Goal: Find specific page/section: Find specific page/section

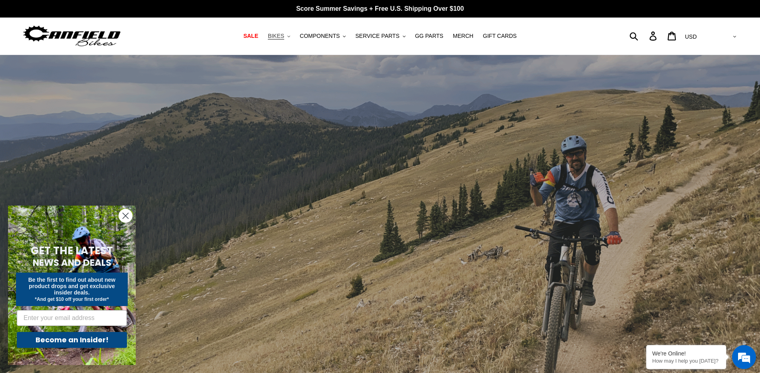
click at [281, 37] on span "BIKES" at bounding box center [276, 36] width 16 height 7
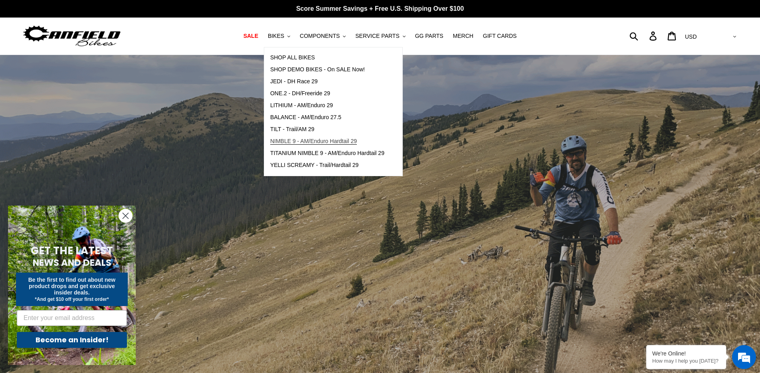
click at [289, 140] on span "NIMBLE 9 - AM/Enduro Hardtail 29" at bounding box center [313, 141] width 87 height 7
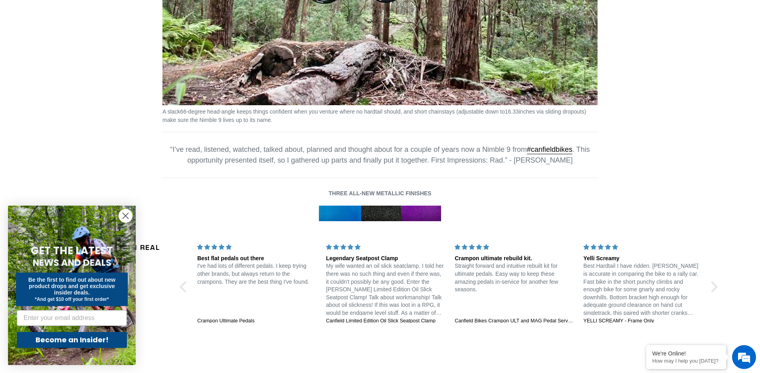
scroll to position [1186, 0]
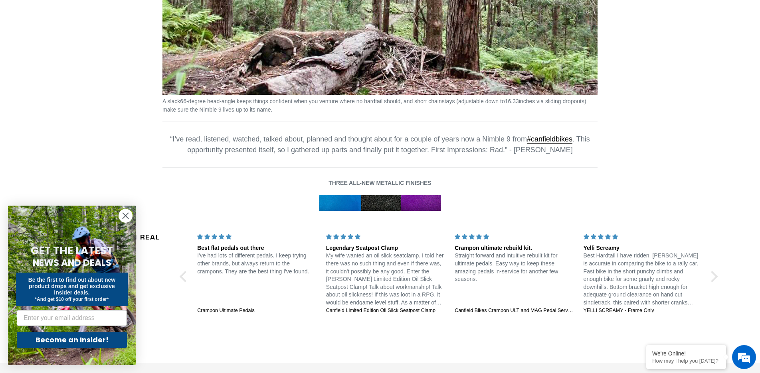
click at [121, 217] on circle "Close dialog" at bounding box center [125, 215] width 13 height 13
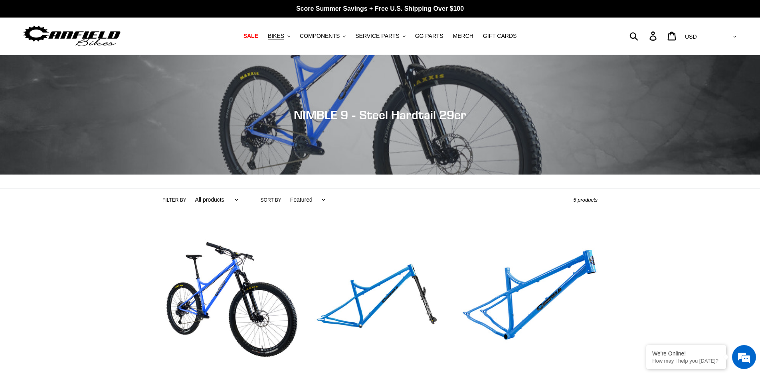
scroll to position [0, 0]
click at [665, 34] on div "Submit Search Log in Cart 0 items Currency AED AFN ALL AMD ANG AUD AWG AZN [GEO…" at bounding box center [648, 36] width 179 height 18
click at [665, 35] on div "Submit Search Log in Cart 0 items Currency AED AFN ALL AMD ANG AUD AWG AZN [GEO…" at bounding box center [648, 36] width 179 height 18
click at [644, 34] on form "Submit" at bounding box center [639, 36] width 10 height 18
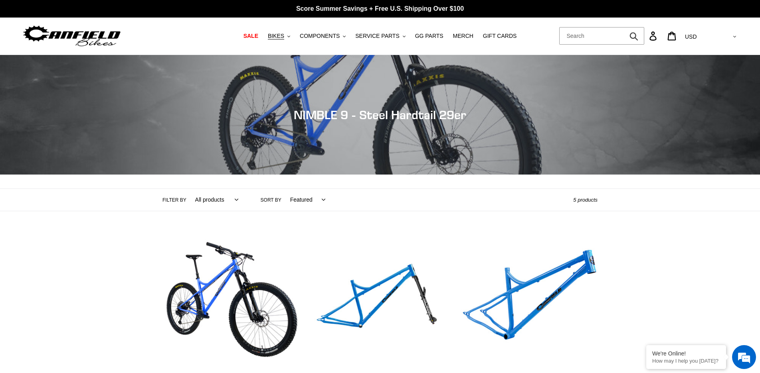
click at [644, 34] on form "Submit" at bounding box center [601, 36] width 85 height 18
click at [644, 34] on form "Submit" at bounding box center [639, 36] width 10 height 18
click at [638, 37] on input "Search" at bounding box center [601, 36] width 85 height 18
type input "udh"
click at [644, 36] on button "Submit" at bounding box center [634, 36] width 20 height 18
